Goal: Entertainment & Leisure: Consume media (video, audio)

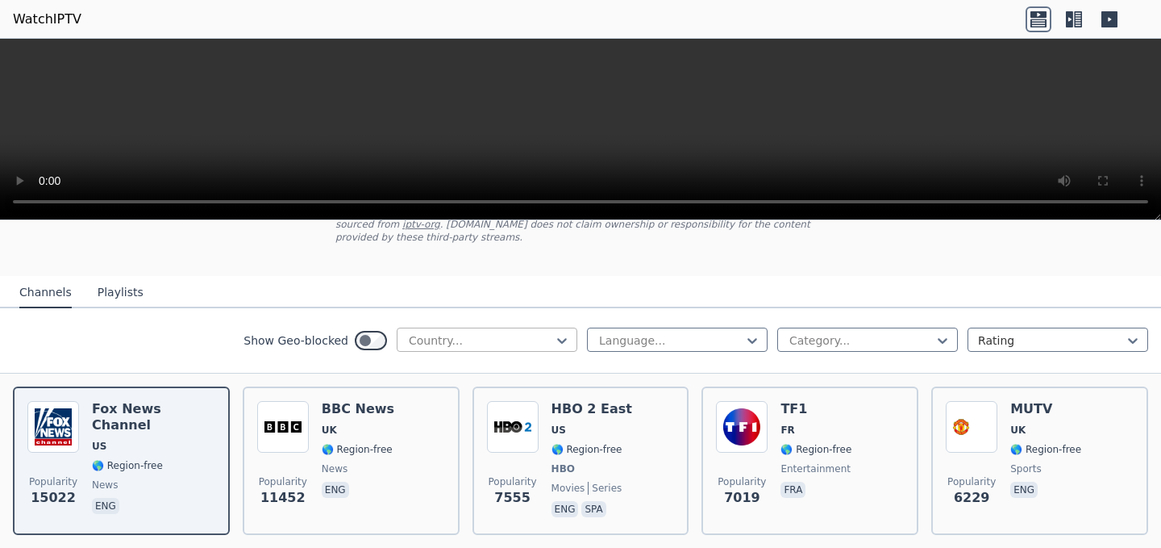
scroll to position [123, 0]
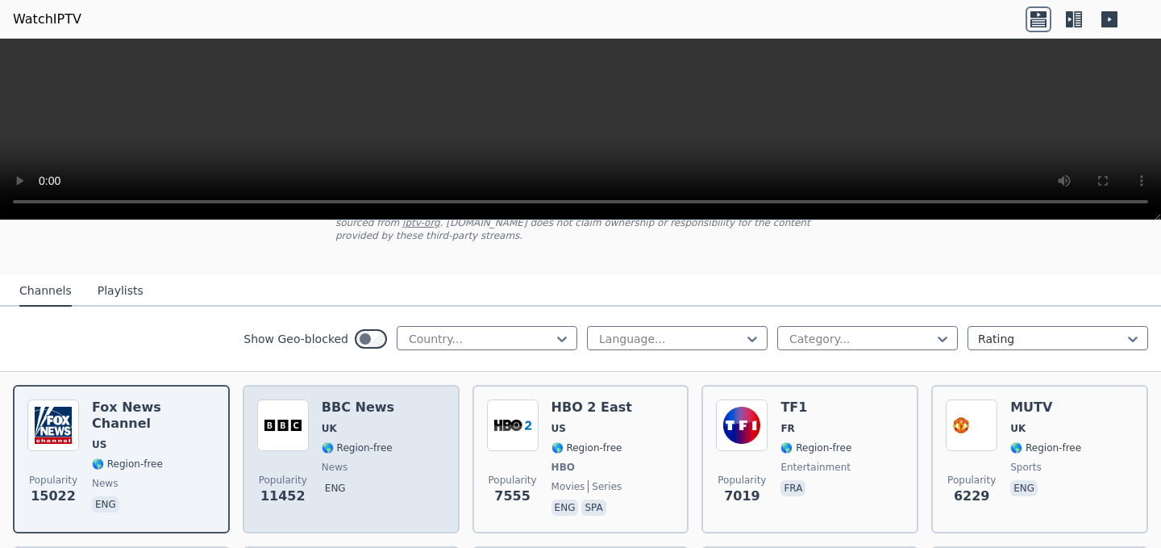
click at [386, 472] on span "news" at bounding box center [358, 467] width 73 height 13
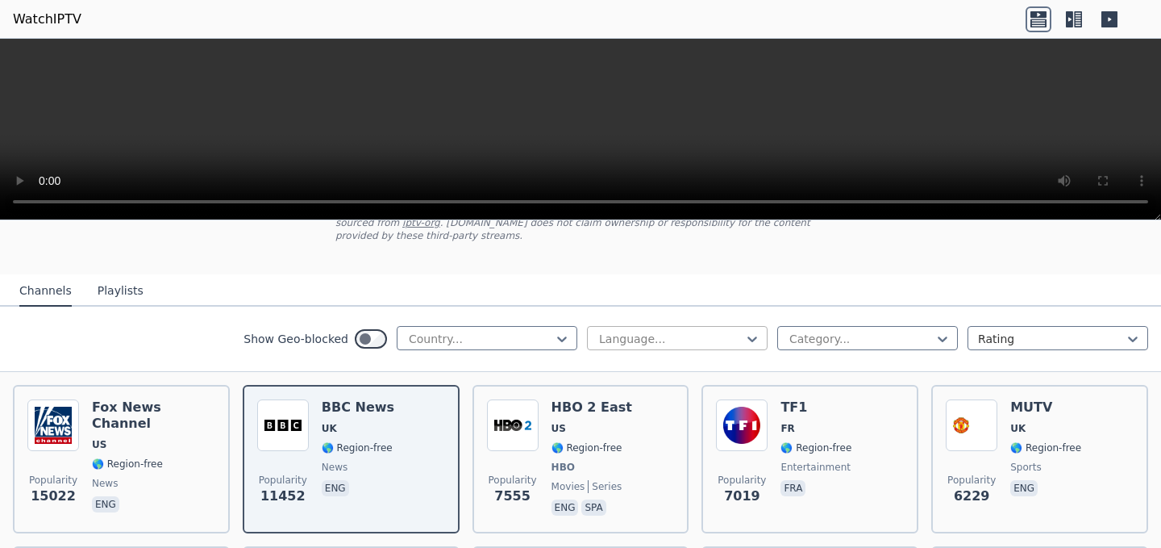
click at [729, 342] on div at bounding box center [671, 339] width 147 height 16
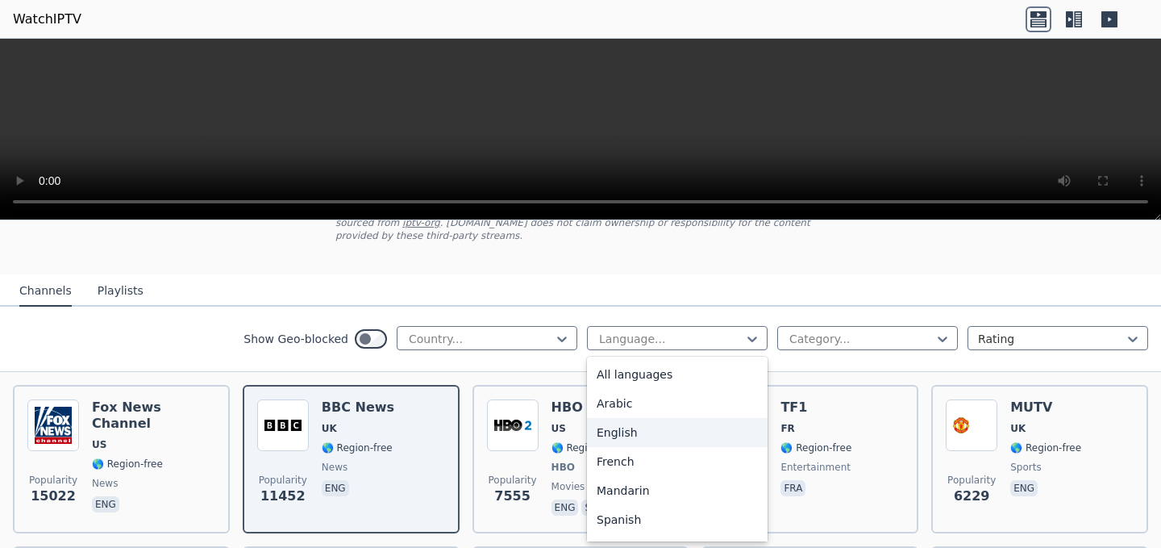
click at [652, 427] on div "English" at bounding box center [677, 432] width 181 height 29
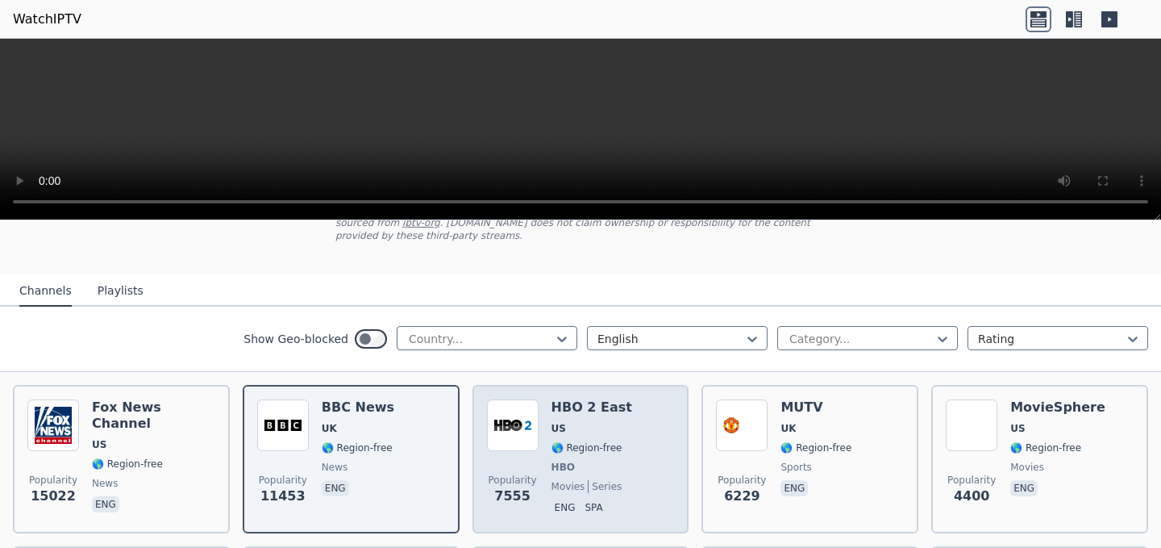
click at [609, 422] on span "US" at bounding box center [592, 428] width 81 height 13
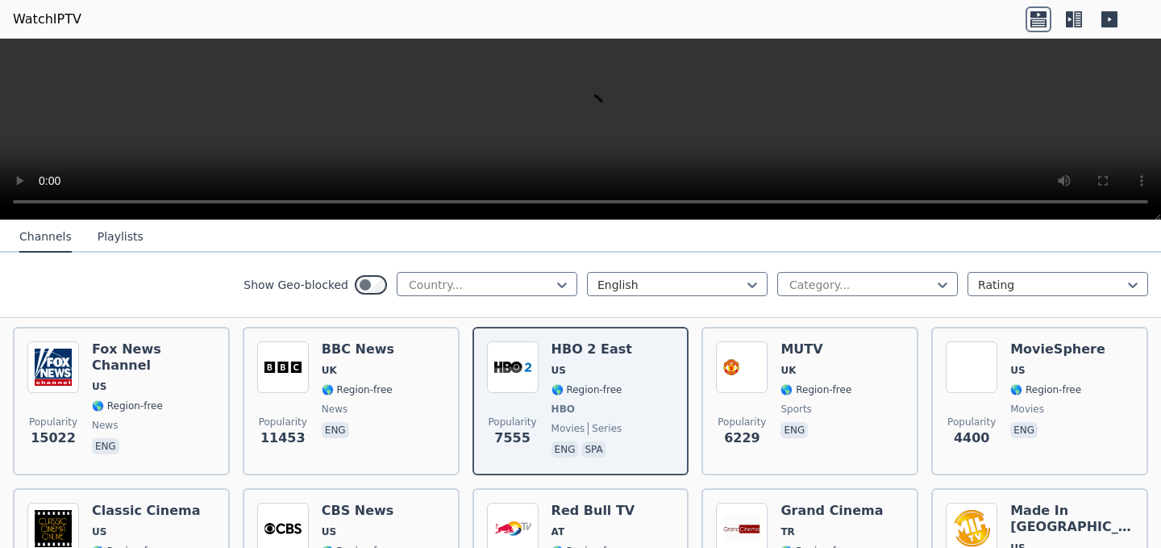
scroll to position [208, 0]
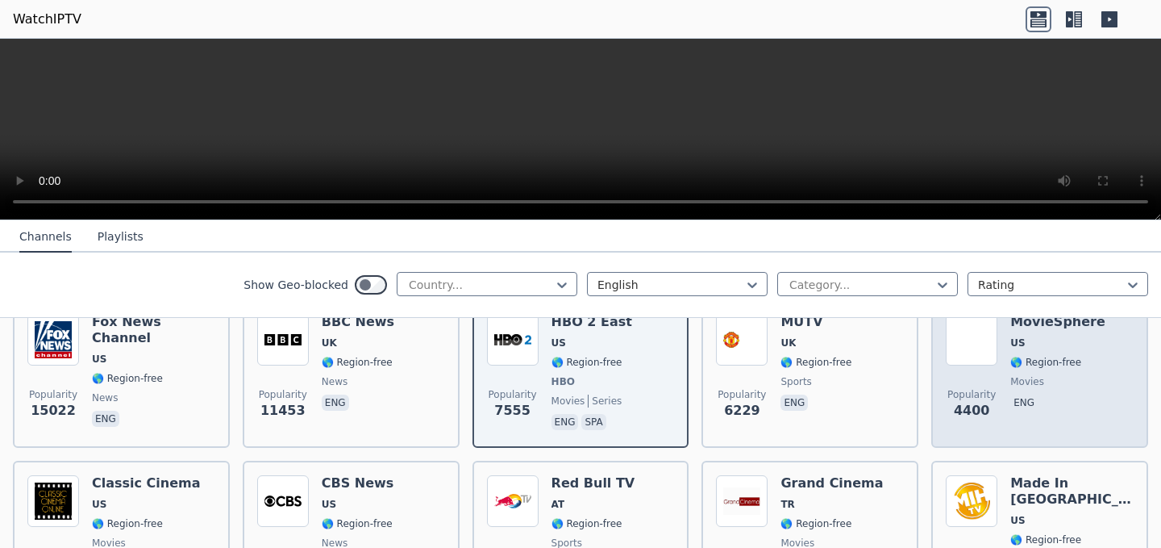
click at [1034, 381] on span "movies" at bounding box center [1028, 381] width 34 height 13
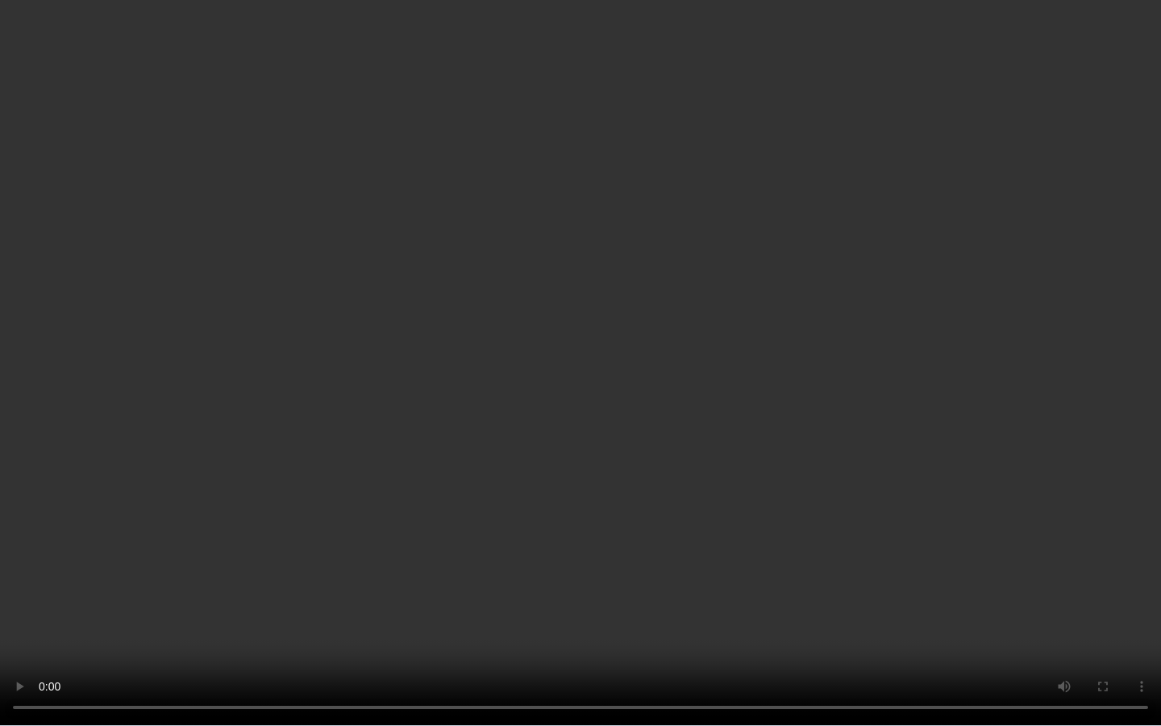
click at [1052, 511] on video at bounding box center [580, 363] width 1161 height 726
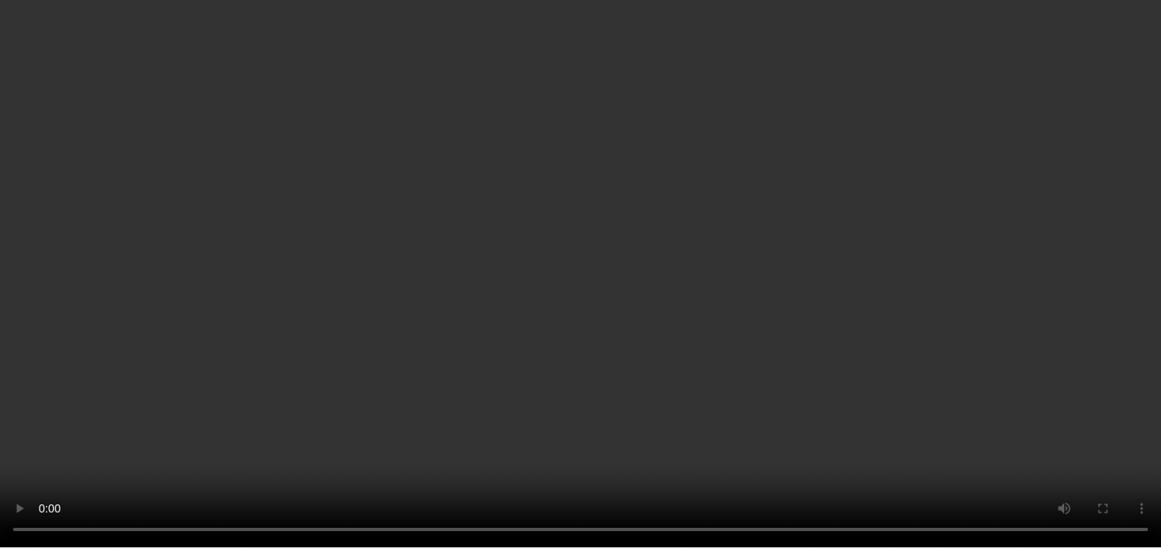
scroll to position [348, 0]
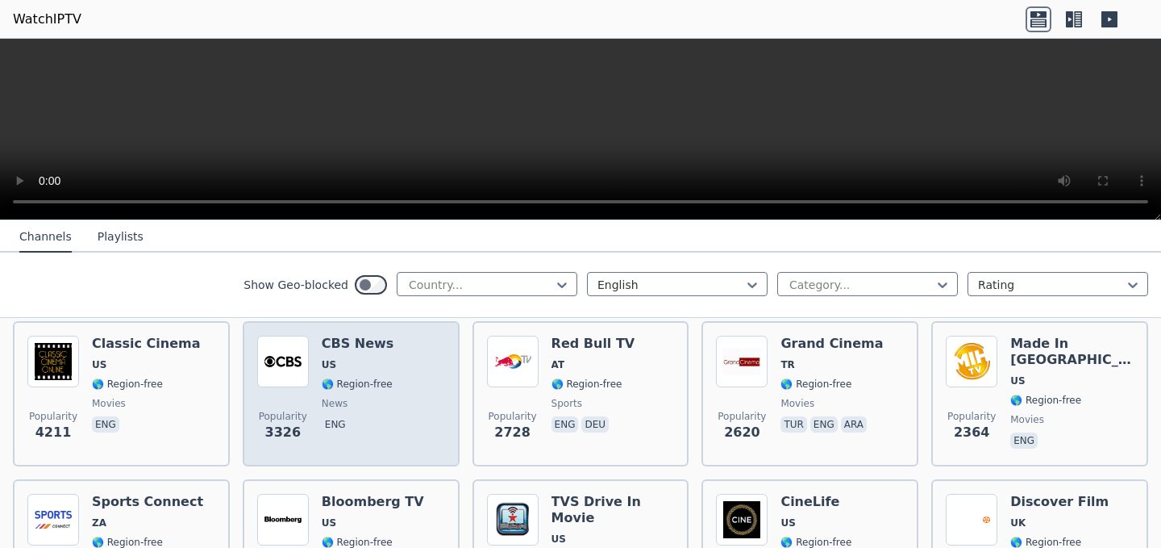
click at [370, 377] on span "🌎 Region-free" at bounding box center [357, 383] width 71 height 13
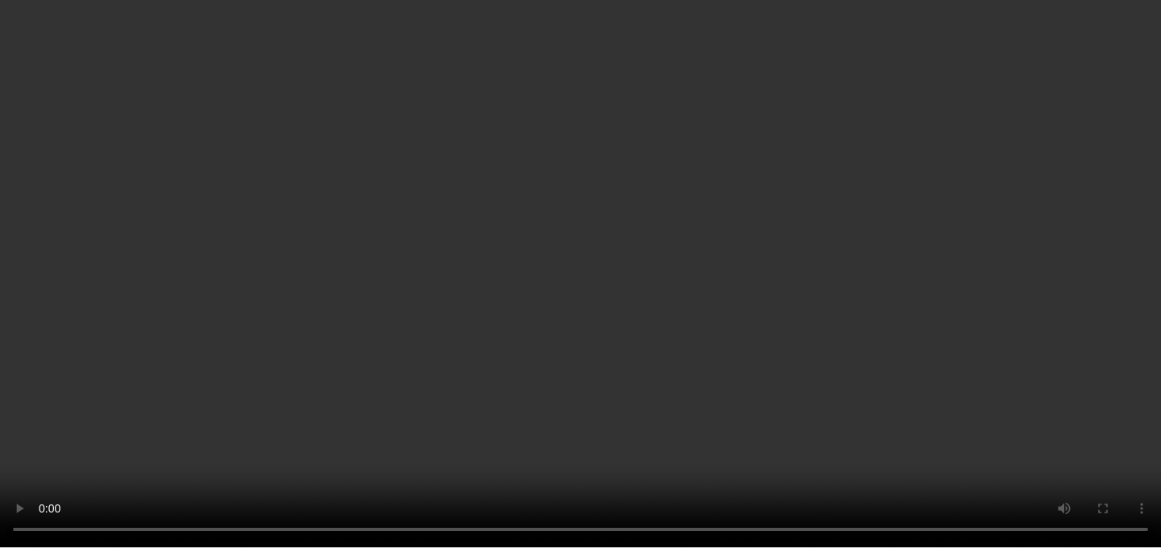
scroll to position [958, 0]
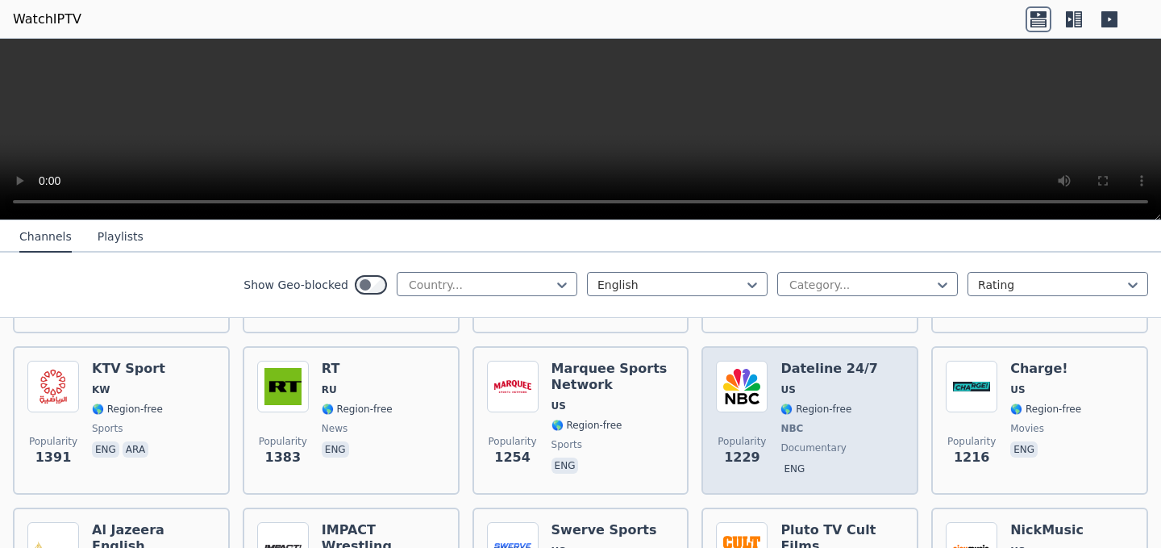
click at [826, 415] on div "Dateline 24/7 US 🌎 Region-free NBC documentary eng" at bounding box center [830, 420] width 98 height 119
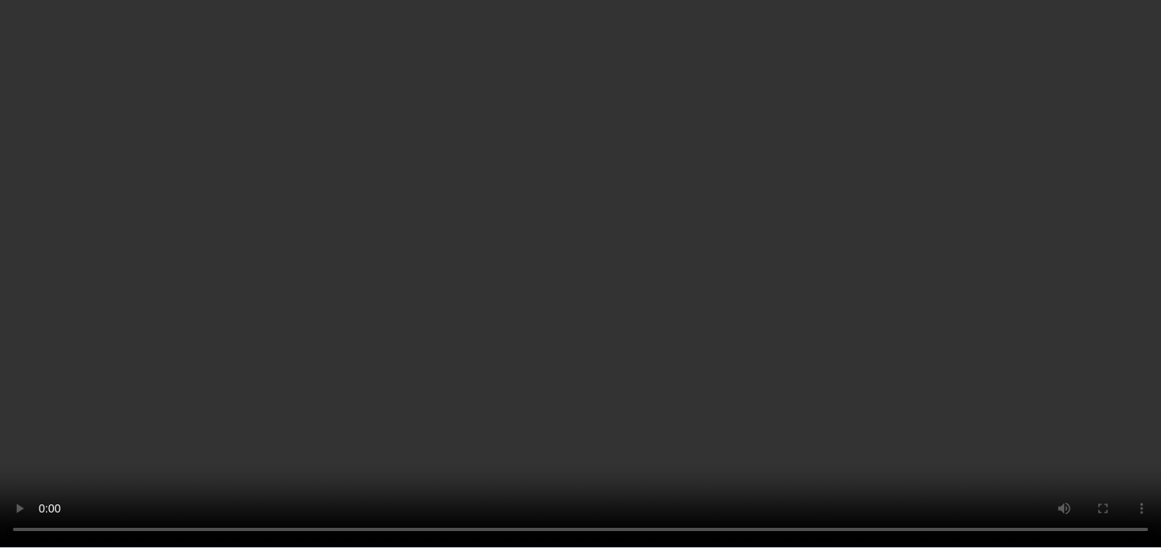
scroll to position [1666, 0]
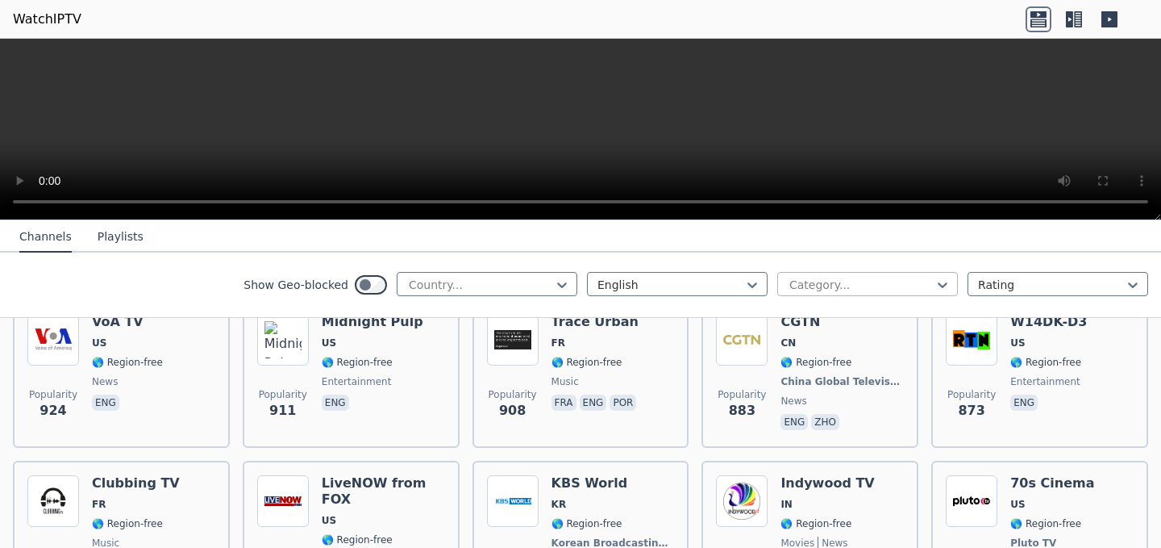
click at [857, 288] on div at bounding box center [861, 285] width 147 height 16
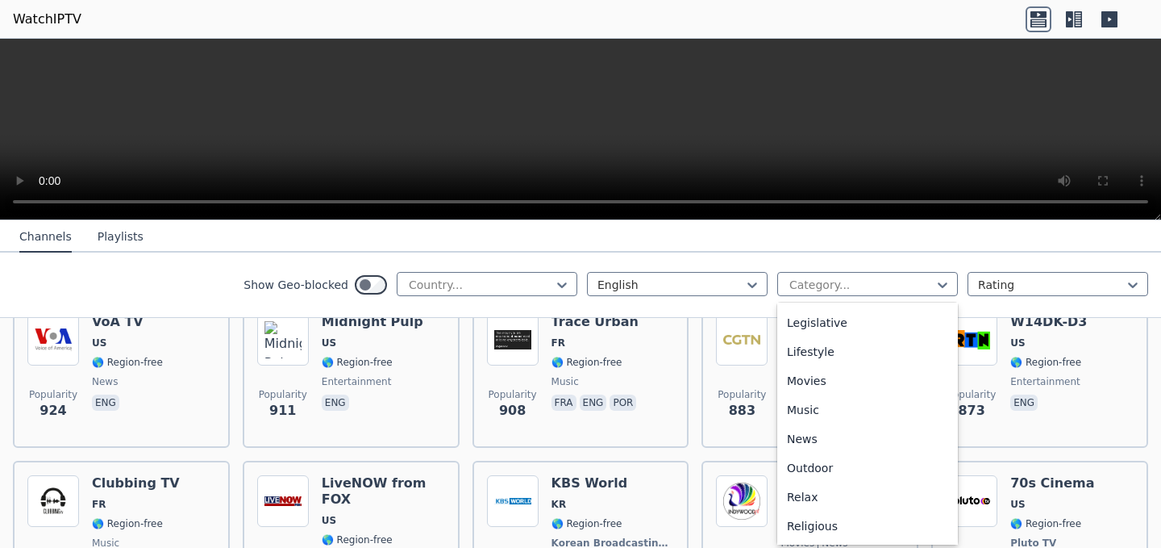
scroll to position [548, 0]
click at [866, 462] on div "Sports" at bounding box center [867, 468] width 181 height 29
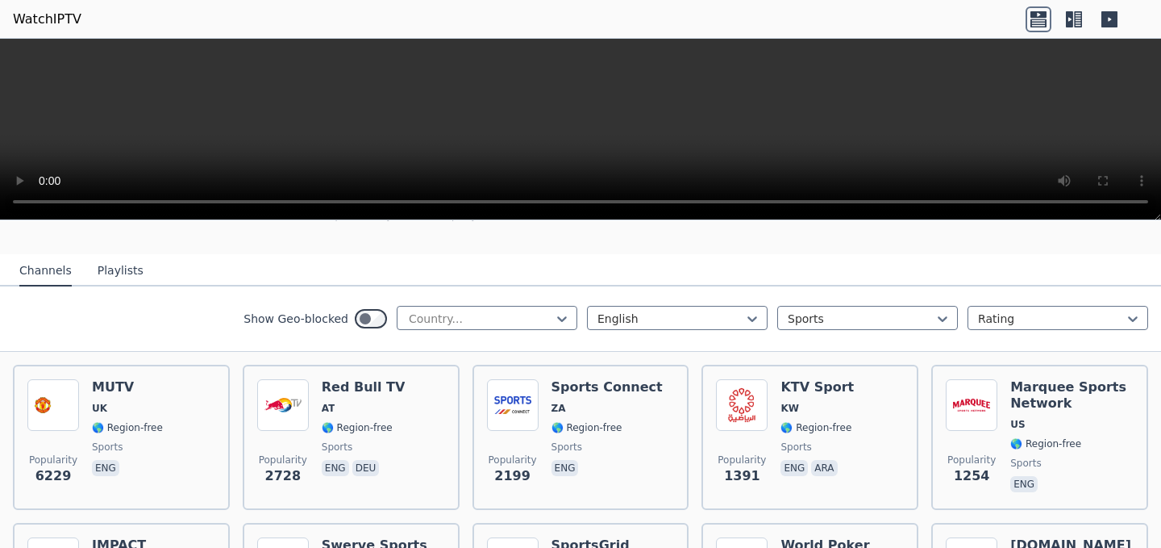
scroll to position [150, 0]
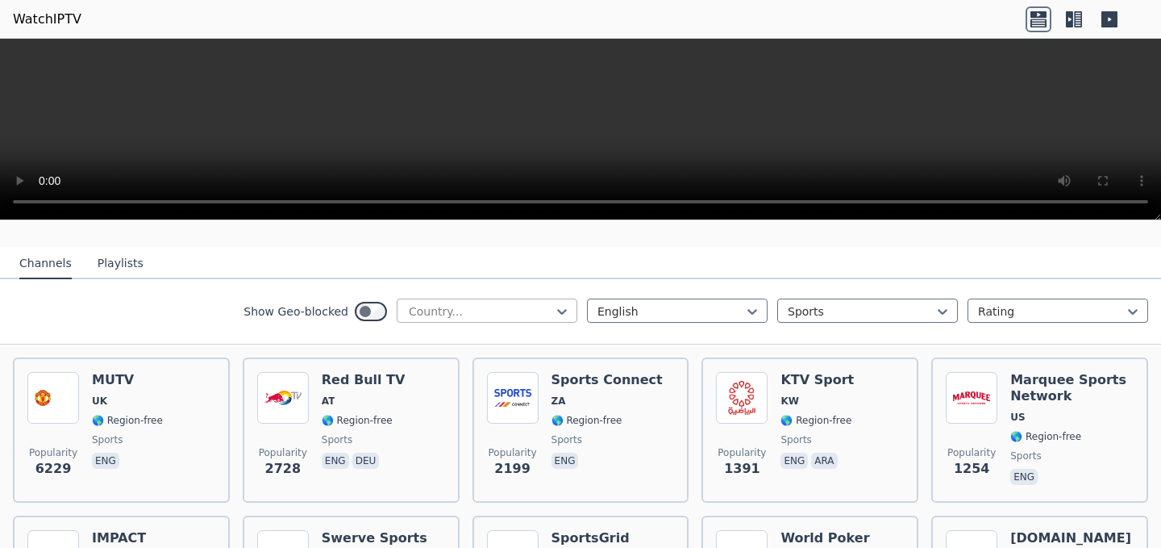
click at [493, 311] on div at bounding box center [480, 311] width 147 height 16
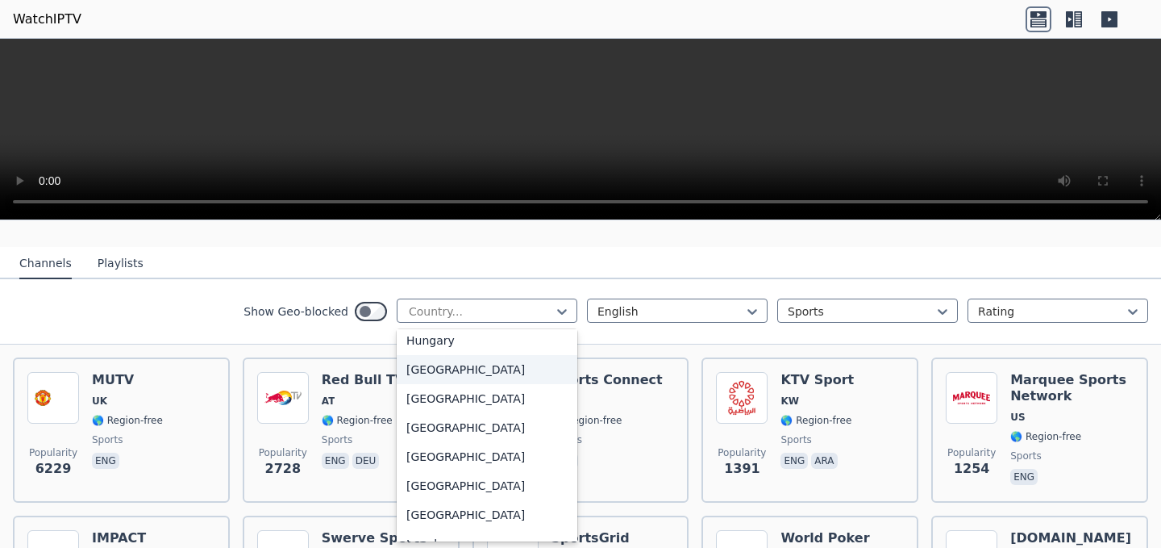
scroll to position [2461, 0]
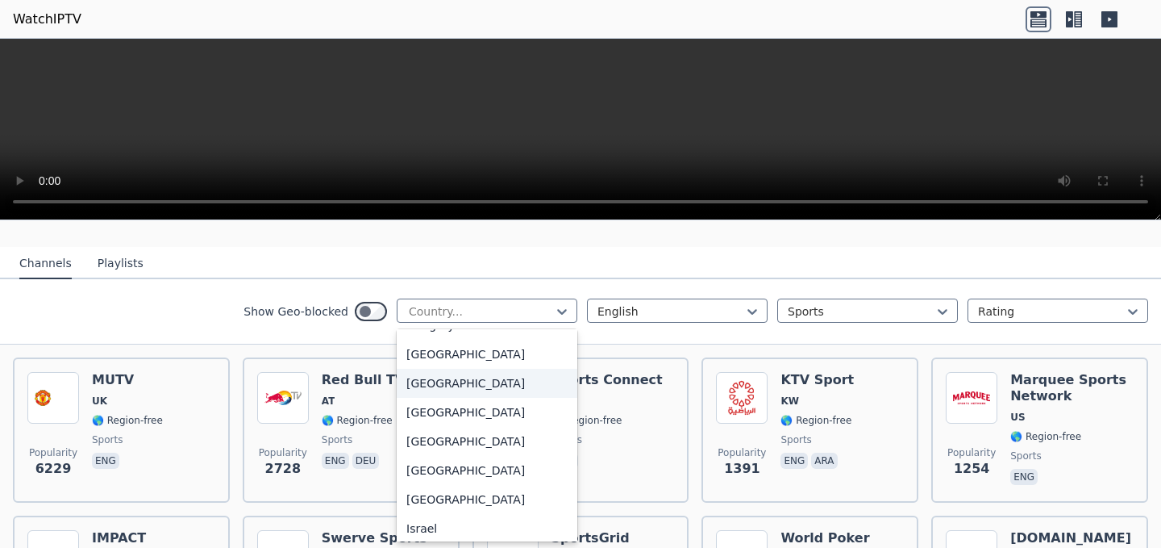
click at [466, 398] on div "India" at bounding box center [487, 383] width 181 height 29
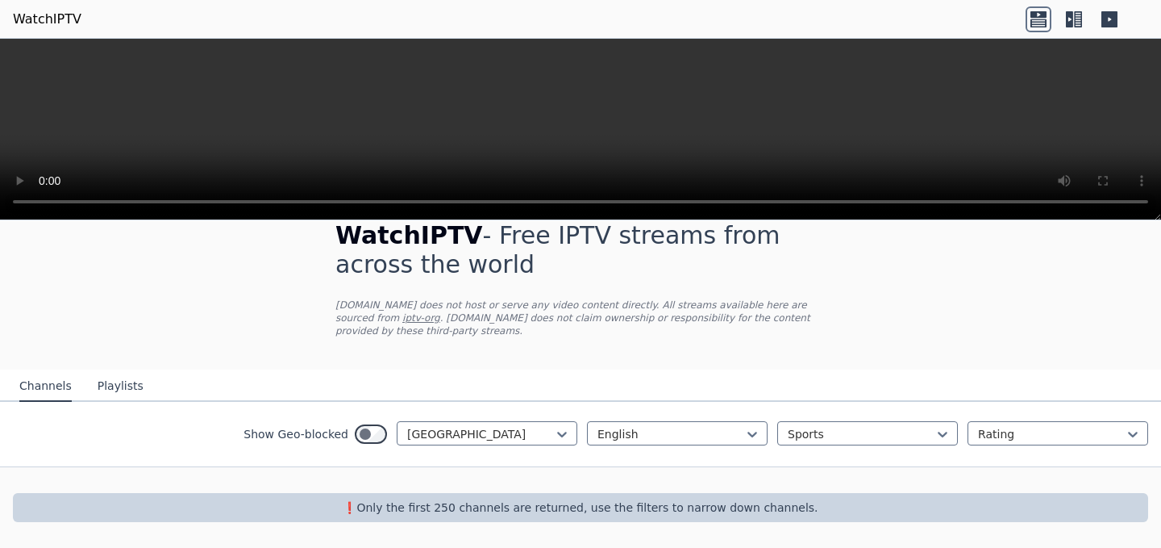
scroll to position [27, 0]
click at [826, 429] on div at bounding box center [861, 434] width 147 height 16
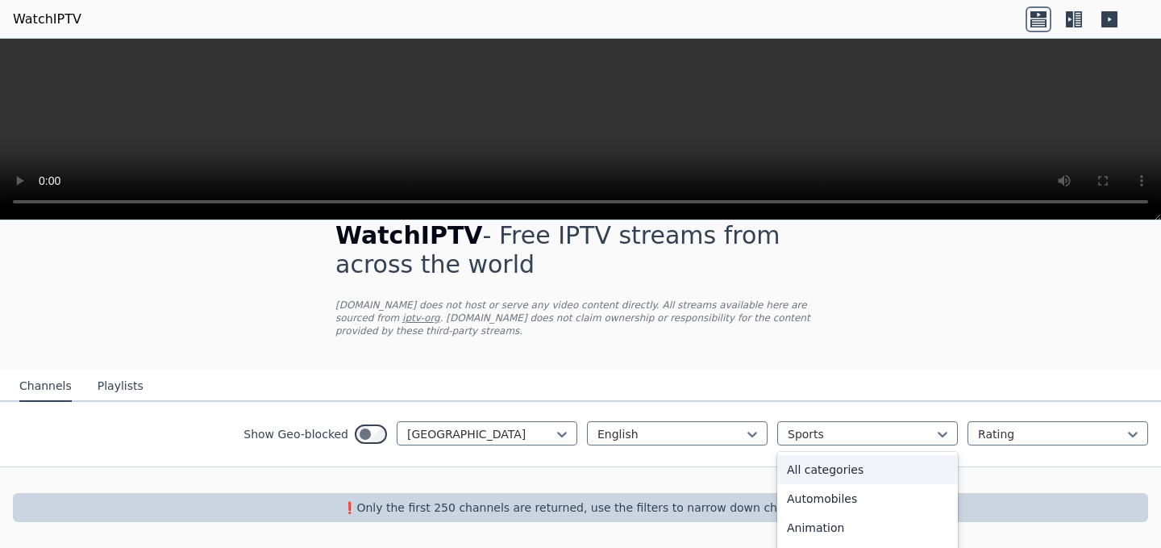
click at [838, 478] on div "All categories" at bounding box center [867, 469] width 181 height 29
